Goal: Task Accomplishment & Management: Complete application form

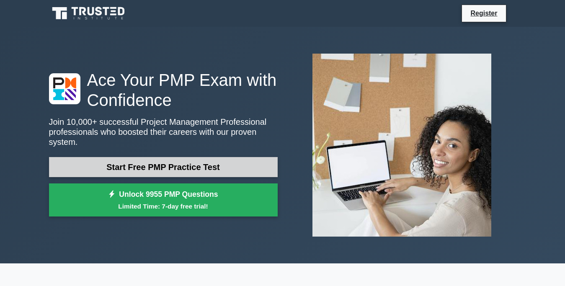
click at [188, 157] on link "Start Free PMP Practice Test" at bounding box center [163, 167] width 229 height 20
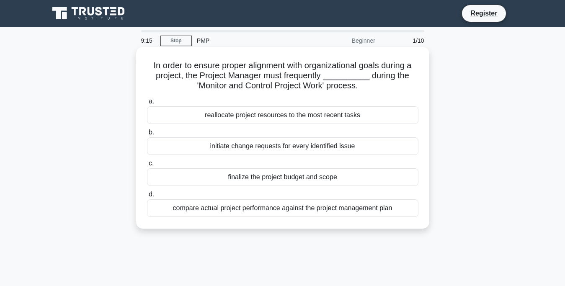
click at [245, 219] on div "a. reallocate project resources to the most recent tasks b. initiate change req…" at bounding box center [283, 157] width 282 height 124
click at [348, 79] on h5 "In order to ensure proper alignment with organizational goals during a project,…" at bounding box center [282, 75] width 273 height 31
click at [313, 219] on div "a. reallocate project resources to the most recent tasks b. initiate change req…" at bounding box center [283, 157] width 282 height 124
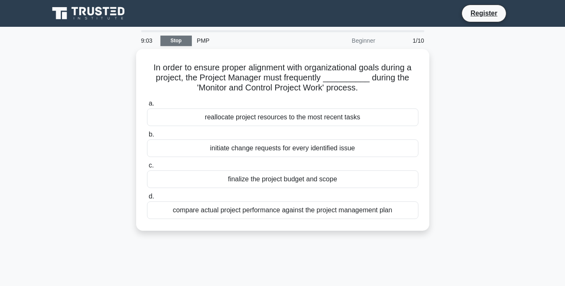
click at [175, 42] on link "Stop" at bounding box center [175, 41] width 31 height 10
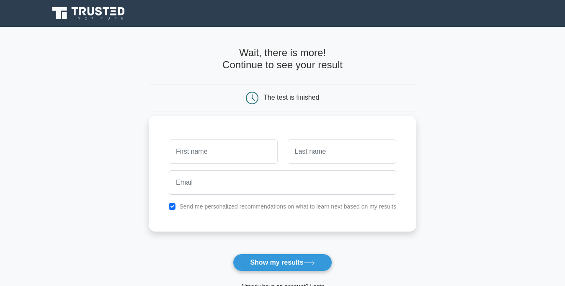
click at [189, 152] on input "text" at bounding box center [223, 152] width 109 height 24
type input "lina"
click at [306, 151] on input "text" at bounding box center [342, 152] width 109 height 24
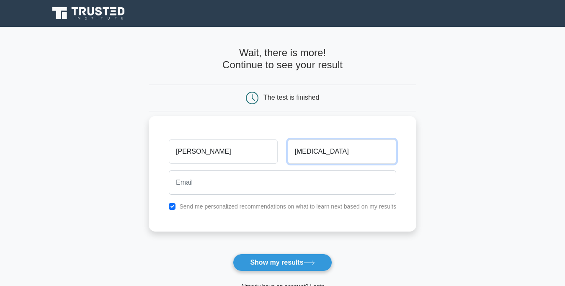
type input "wera"
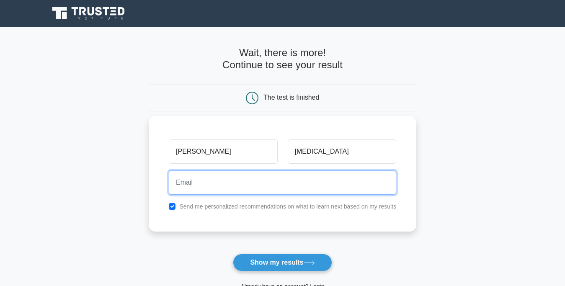
click at [235, 174] on input "email" at bounding box center [283, 183] width 228 height 24
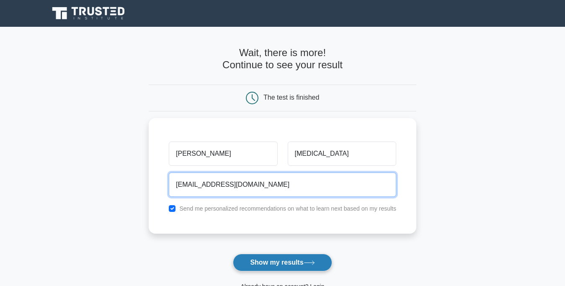
type input "linahwera1@gmail.com"
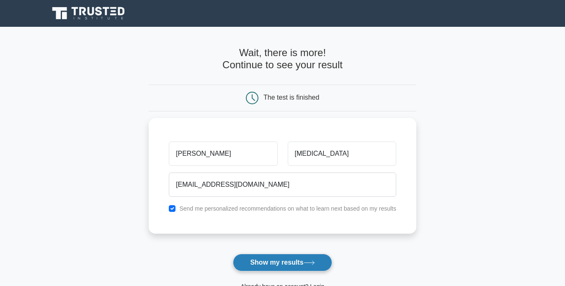
click at [279, 261] on button "Show my results" at bounding box center [282, 263] width 99 height 18
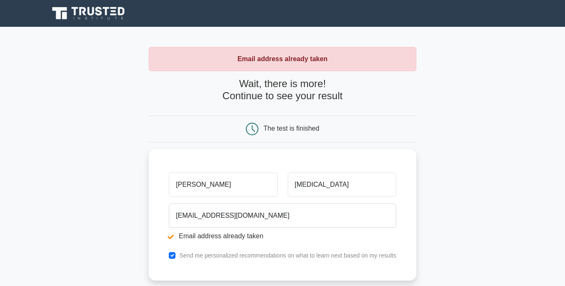
click at [320, 131] on div "The test is finished" at bounding box center [283, 129] width 178 height 13
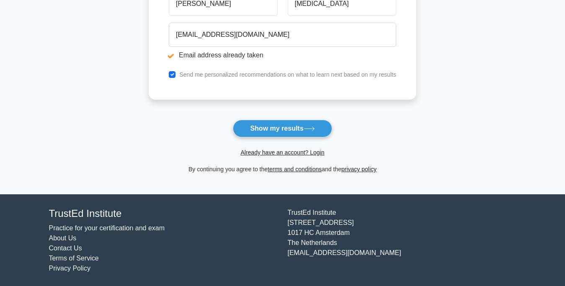
scroll to position [182, 0]
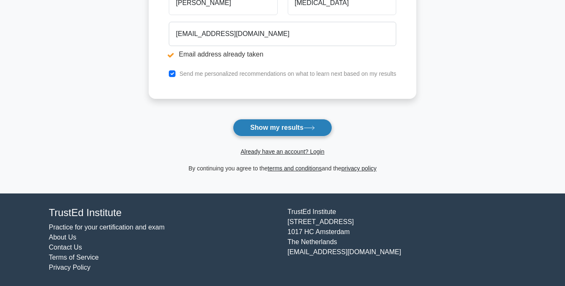
click at [277, 135] on button "Show my results" at bounding box center [282, 128] width 99 height 18
